Goal: Information Seeking & Learning: Learn about a topic

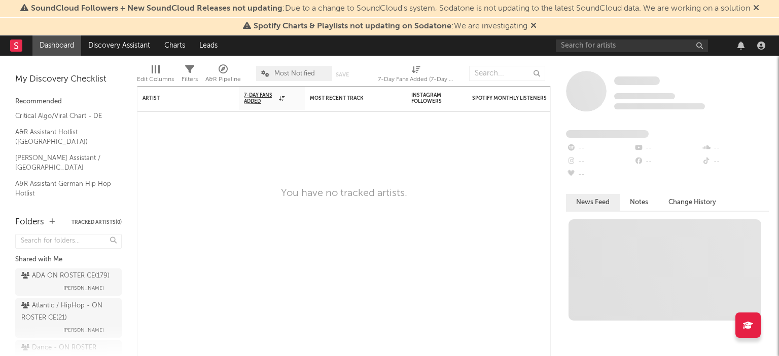
click at [536, 27] on icon at bounding box center [533, 25] width 6 height 8
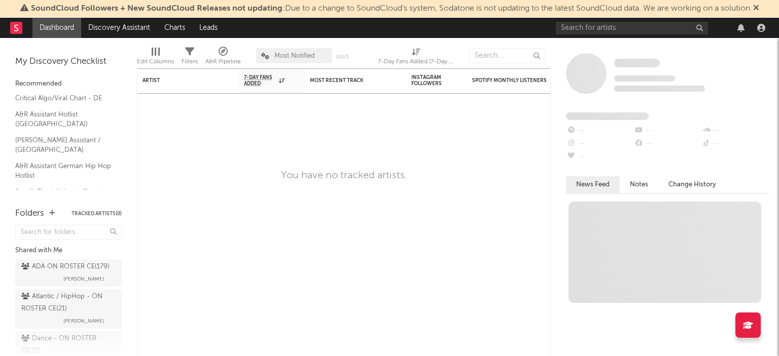
click at [759, 7] on icon at bounding box center [756, 8] width 6 height 8
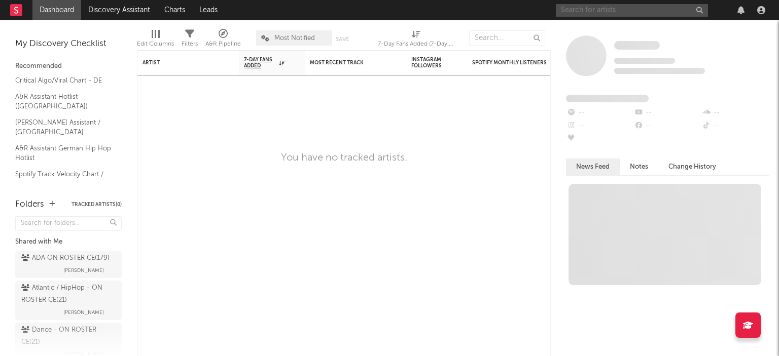
click at [576, 11] on input "text" at bounding box center [632, 10] width 152 height 13
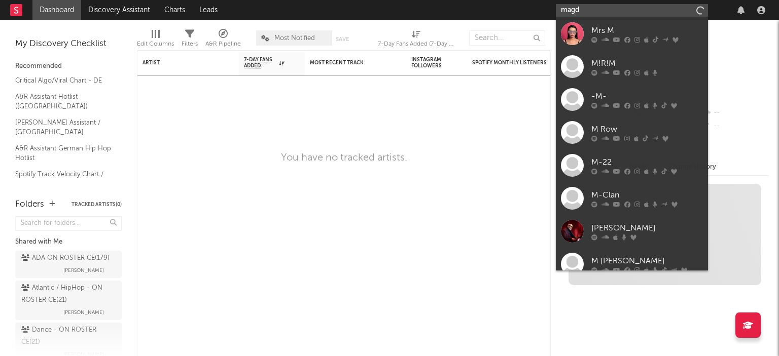
type input "[PERSON_NAME]"
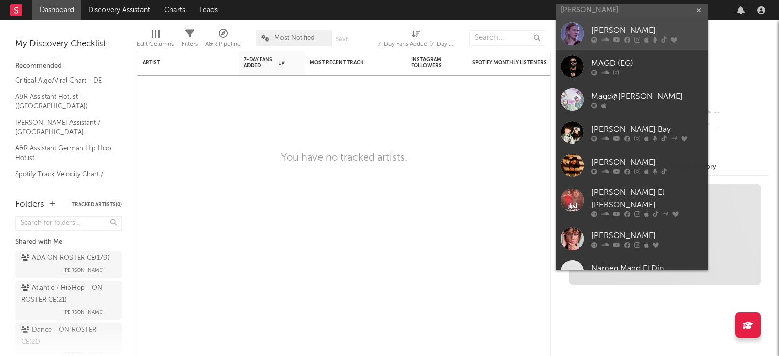
click at [614, 29] on div "[PERSON_NAME]" at bounding box center [647, 30] width 112 height 12
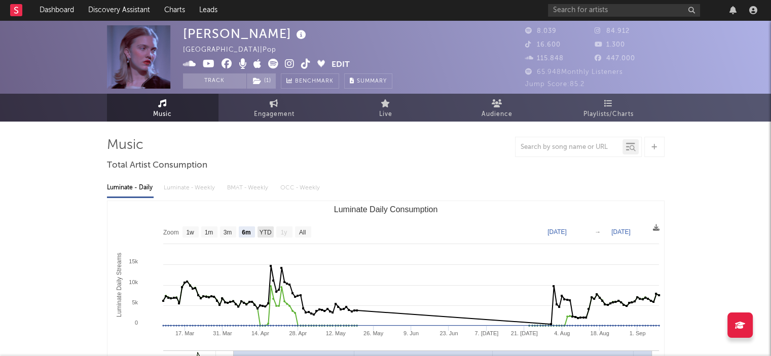
click at [266, 233] on text "YTD" at bounding box center [265, 232] width 12 height 7
select select "YTD"
type input "[DATE]"
